Goal: Transaction & Acquisition: Purchase product/service

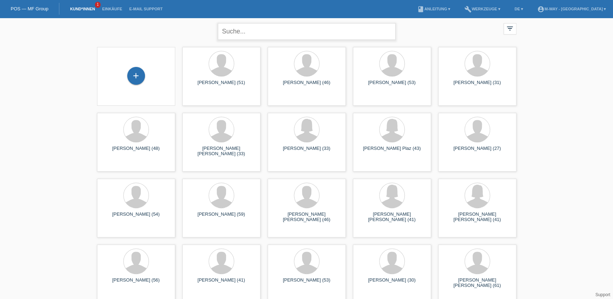
click at [252, 37] on input "text" at bounding box center [307, 31] width 178 height 17
type input "neuenschwander"
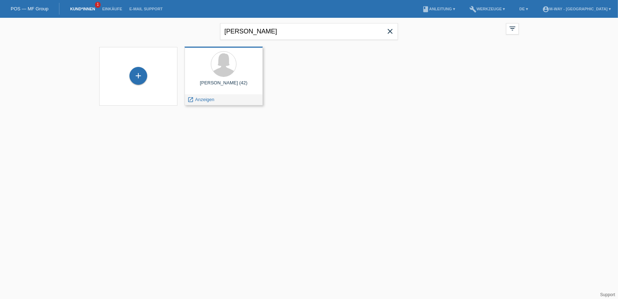
click at [220, 97] on div "launch Anzeigen" at bounding box center [223, 99] width 77 height 11
click at [205, 101] on span "Anzeigen" at bounding box center [204, 99] width 19 height 5
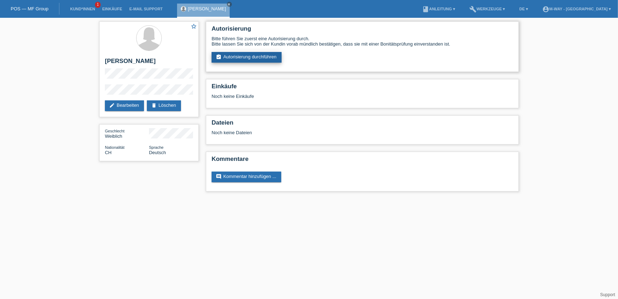
click at [245, 57] on link "assignment_turned_in Autorisierung durchführen" at bounding box center [246, 57] width 70 height 11
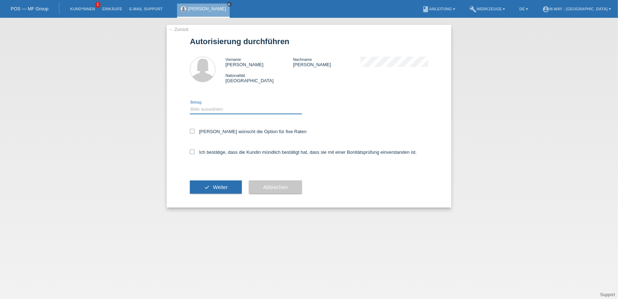
click at [206, 110] on select "Bitte auswählen CHF 1.00 - CHF 499.00 CHF 500.00 - CHF 1'999.00 CHF 2'000.00 - …" at bounding box center [246, 109] width 112 height 9
select select "3"
click at [190, 105] on select "Bitte auswählen CHF 1.00 - CHF 499.00 CHF 500.00 - CHF 1'999.00 CHF 2'000.00 - …" at bounding box center [246, 109] width 112 height 9
click at [202, 131] on label "Kundin wünscht die Option für fixe Raten" at bounding box center [248, 131] width 117 height 5
click at [194, 131] on input "Kundin wünscht die Option für fixe Raten" at bounding box center [192, 131] width 5 height 5
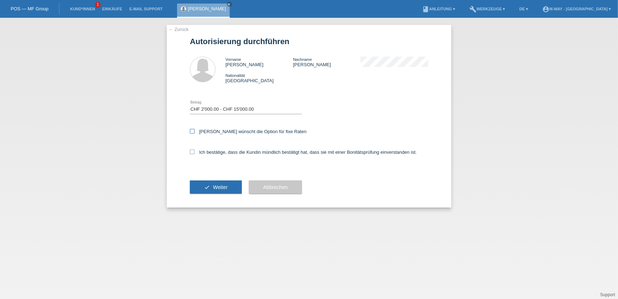
checkbox input "true"
click at [190, 152] on icon at bounding box center [192, 151] width 5 height 5
click at [190, 152] on input "Ich bestätige, dass die Kundin mündlich bestätigt hat, dass sie mit einer Bonit…" at bounding box center [192, 151] width 5 height 5
checkbox input "true"
click at [212, 183] on button "check Weiter" at bounding box center [216, 187] width 52 height 14
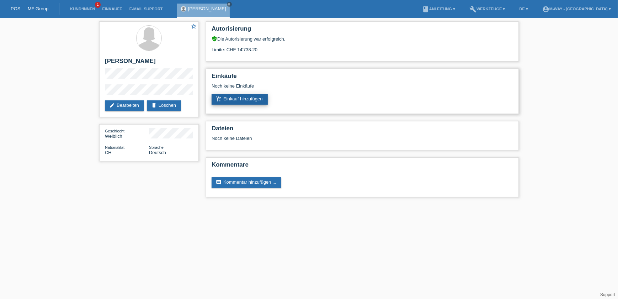
click at [234, 97] on link "add_shopping_cart Einkauf hinzufügen" at bounding box center [239, 99] width 56 height 11
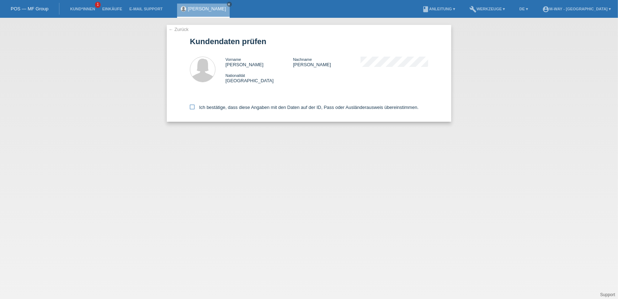
click at [196, 107] on label "Ich bestätige, dass diese Angaben mit den Daten auf der ID, Pass oder Ausländer…" at bounding box center [304, 106] width 229 height 5
click at [194, 107] on input "Ich bestätige, dass diese Angaben mit den Daten auf der ID, Pass oder Ausländer…" at bounding box center [192, 106] width 5 height 5
checkbox input "true"
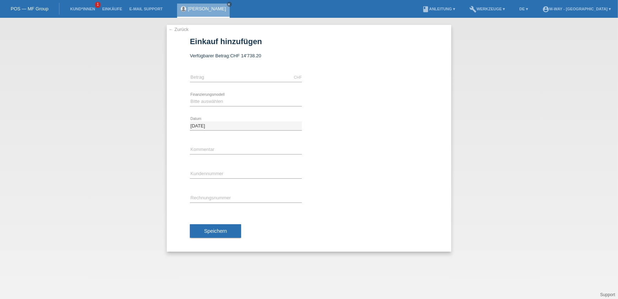
click at [209, 70] on div "CHF error [GEOGRAPHIC_DATA]" at bounding box center [246, 77] width 112 height 24
click at [209, 72] on div "CHF error [GEOGRAPHIC_DATA]" at bounding box center [246, 77] width 112 height 24
click at [208, 76] on input "text" at bounding box center [246, 77] width 112 height 9
type input "1309.90"
click at [287, 103] on select "Bitte auswählen Fixe Raten Kauf auf Rechnung mit Teilzahlungsoption" at bounding box center [246, 101] width 112 height 9
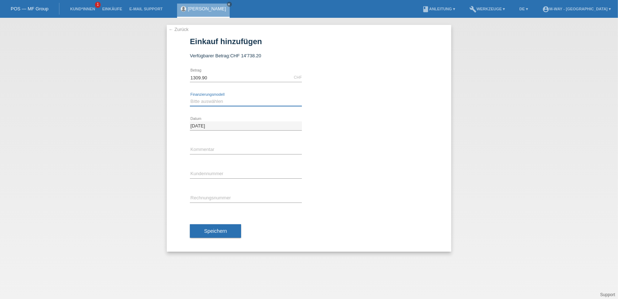
select select "77"
click at [190, 97] on select "Bitte auswählen Fixe Raten Kauf auf Rechnung mit Teilzahlungsoption" at bounding box center [246, 101] width 112 height 9
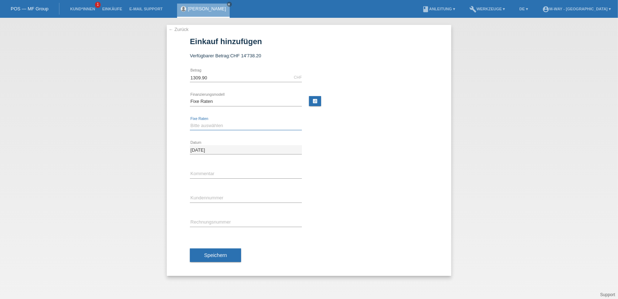
click at [227, 127] on select "Bitte auswählen 4 Raten 5 Raten 6 Raten 7 Raten 8 Raten 9 Raten 10 Raten 11 Rat…" at bounding box center [246, 125] width 112 height 9
select select "172"
click at [190, 121] on select "Bitte auswählen 4 Raten 5 Raten 6 Raten 7 Raten 8 Raten 9 Raten 10 Raten 11 Rat…" at bounding box center [246, 125] width 112 height 9
click at [221, 130] on icon at bounding box center [246, 130] width 112 height 0
click at [222, 127] on select "Bitte auswählen 4 Raten 5 Raten 6 Raten 7 Raten 8 Raten 9 Raten 10 Raten 11 Rat…" at bounding box center [246, 125] width 112 height 9
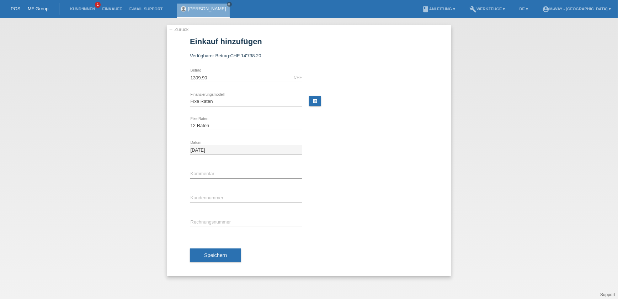
click at [467, 173] on div "← Zurück Einkauf hinzufügen Verfügbarer Betrag: CHF 14'738.20 1309.90 error Bet…" at bounding box center [309, 158] width 618 height 281
click at [201, 174] on input "text" at bounding box center [246, 173] width 112 height 9
type input "67817/6"
click at [217, 195] on input "text" at bounding box center [246, 197] width 112 height 9
type input "K067813"
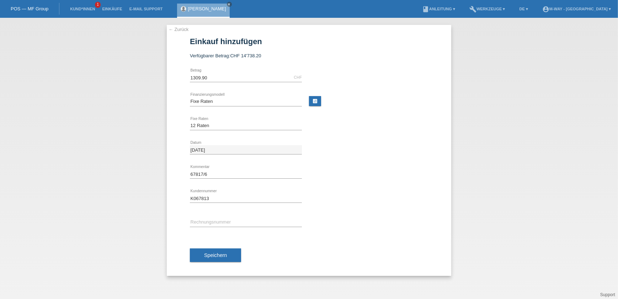
click at [203, 226] on icon at bounding box center [246, 226] width 112 height 0
click at [202, 224] on input "text" at bounding box center [246, 221] width 112 height 9
type input "67817/6"
click at [192, 174] on input "67817/6" at bounding box center [246, 173] width 112 height 9
type input "belegnummer: 67817/6"
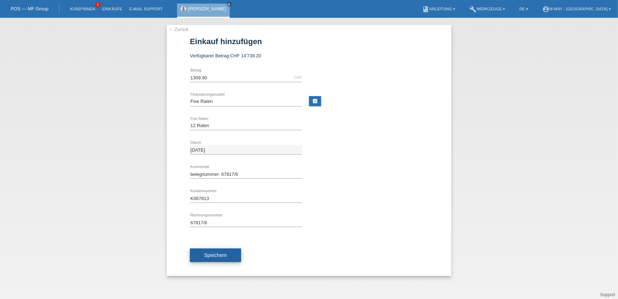
click at [207, 254] on span "Speichern" at bounding box center [215, 255] width 23 height 6
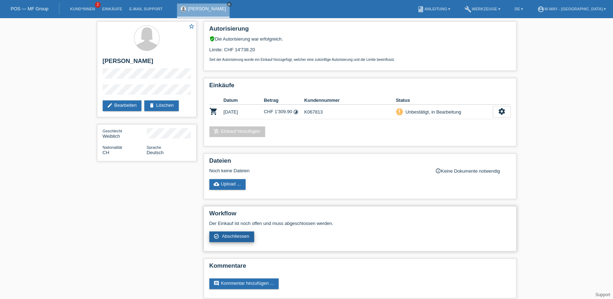
click at [237, 233] on span "Abschliessen" at bounding box center [235, 235] width 27 height 5
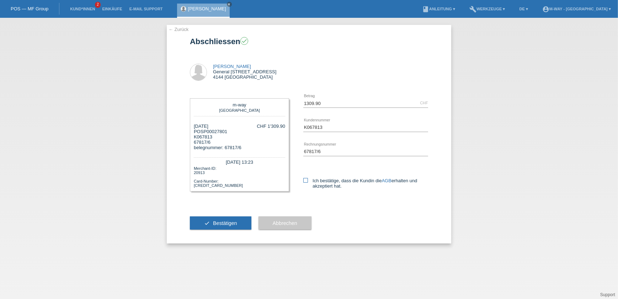
click at [303, 179] on icon at bounding box center [305, 180] width 5 height 5
click at [303, 179] on input "Ich bestätige, dass die Kundin die AGB erhalten und akzeptiert hat." at bounding box center [305, 180] width 5 height 5
checkbox input "true"
click at [196, 218] on button "check Bestätigen" at bounding box center [220, 223] width 61 height 14
